Goal: Task Accomplishment & Management: Manage account settings

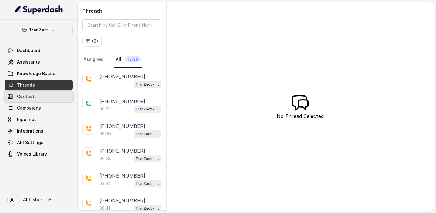
click at [29, 105] on span "Campaigns" at bounding box center [29, 108] width 24 height 6
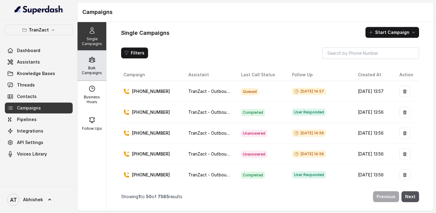
click at [90, 70] on p "Bulk Campaigns" at bounding box center [92, 71] width 24 height 10
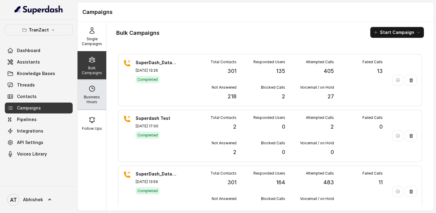
click at [98, 89] on div "Business Hours" at bounding box center [91, 94] width 29 height 29
select select "[GEOGRAPHIC_DATA]/[GEOGRAPHIC_DATA]"
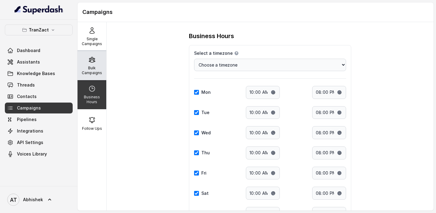
click at [94, 67] on p "Bulk Campaigns" at bounding box center [92, 71] width 24 height 10
